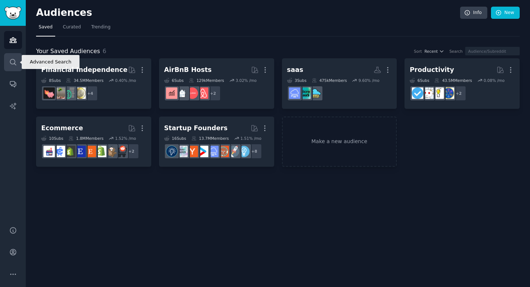
click at [15, 62] on icon "Sidebar" at bounding box center [13, 62] width 8 height 8
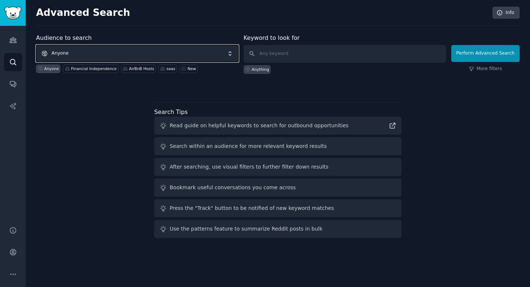
click at [87, 56] on span "Anyone" at bounding box center [137, 53] width 203 height 17
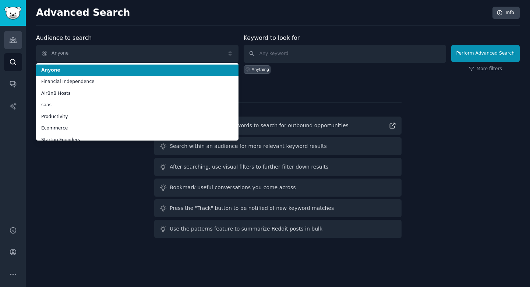
click at [12, 38] on icon "Sidebar" at bounding box center [13, 40] width 8 height 8
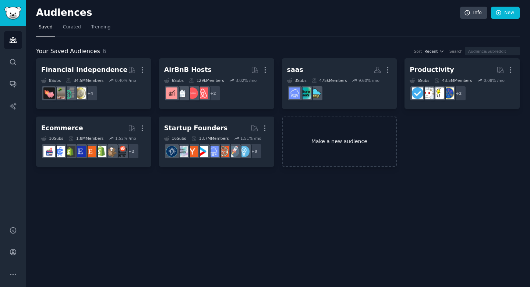
click at [297, 123] on link "Make a new audience" at bounding box center [339, 141] width 115 height 50
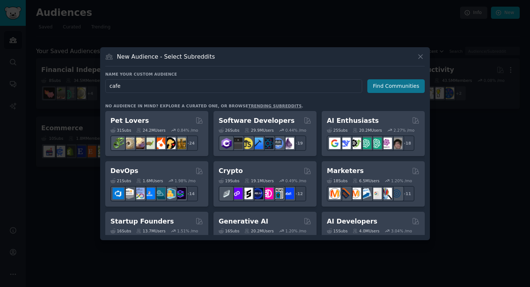
type input "cafe"
click at [397, 84] on button "Find Communities" at bounding box center [396, 86] width 57 height 14
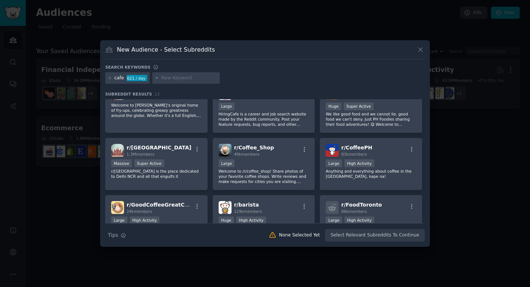
scroll to position [185, 0]
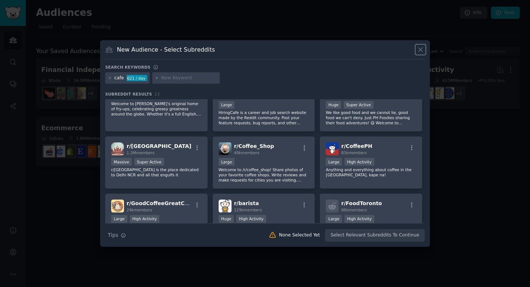
click at [417, 49] on icon at bounding box center [421, 50] width 8 height 8
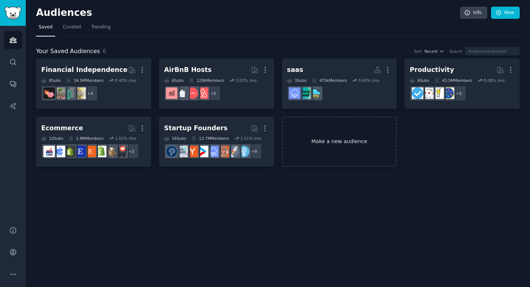
click at [305, 139] on link "Make a new audience" at bounding box center [339, 141] width 115 height 50
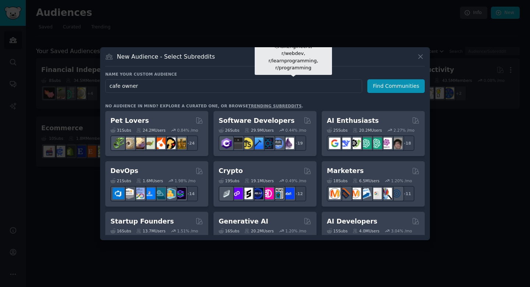
type input "cafe owners"
click button "Find Communities" at bounding box center [396, 86] width 57 height 14
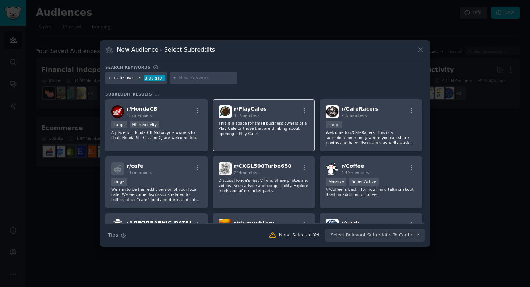
scroll to position [5, 0]
